Goal: Find specific page/section: Find specific page/section

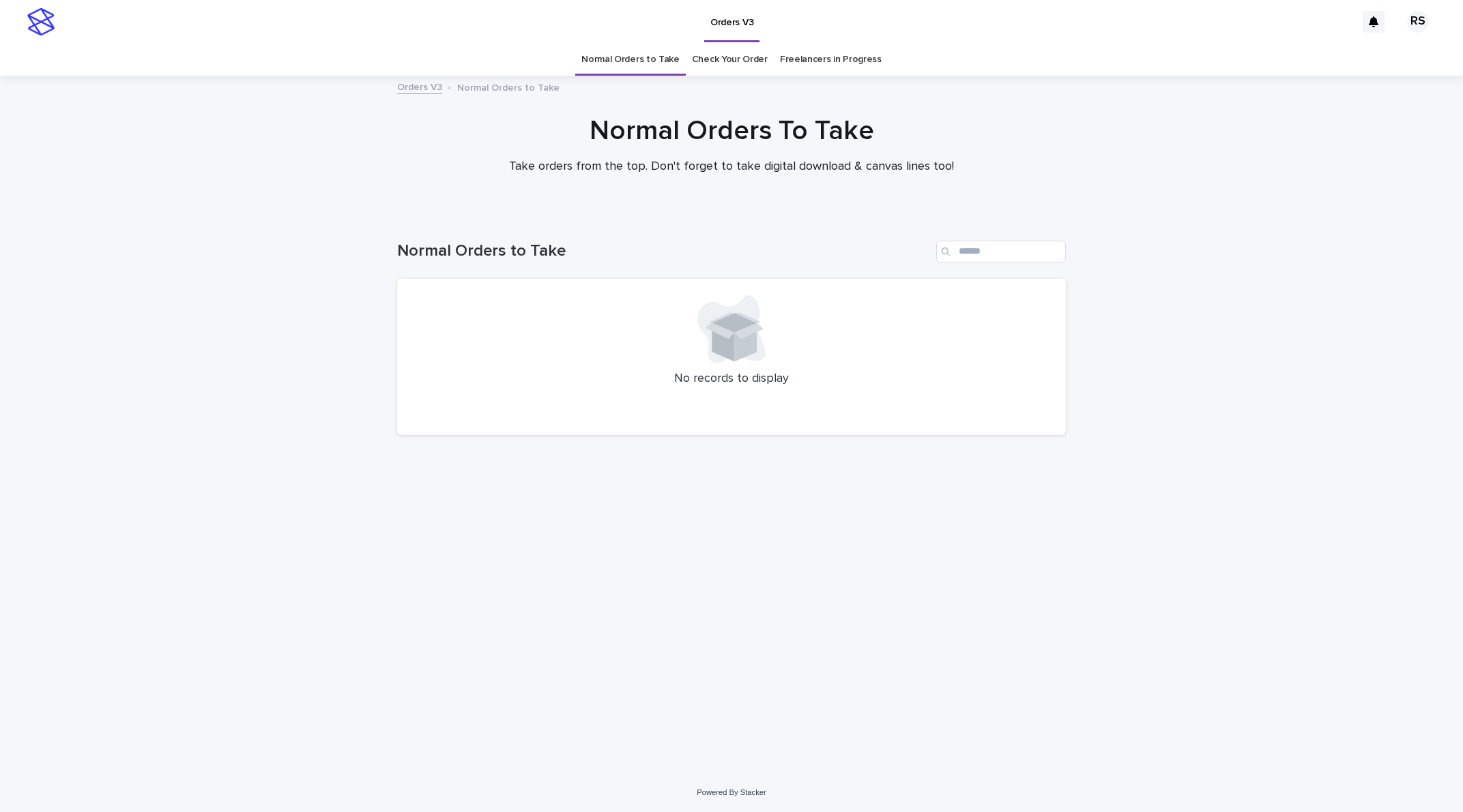
click at [712, 60] on link "Check Your Order" at bounding box center [730, 59] width 76 height 32
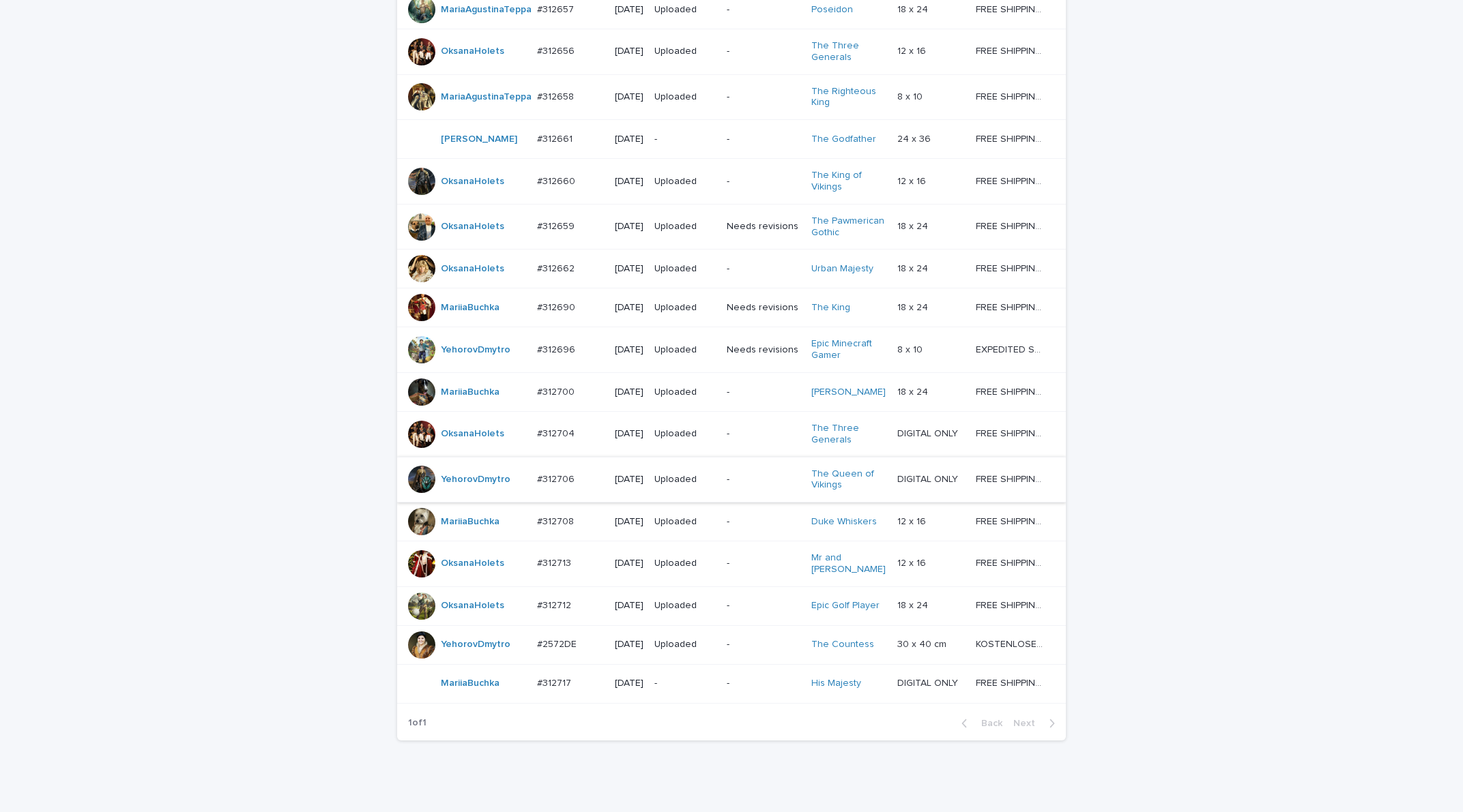
scroll to position [890, 0]
